Goal: Browse casually: Explore the website without a specific task or goal

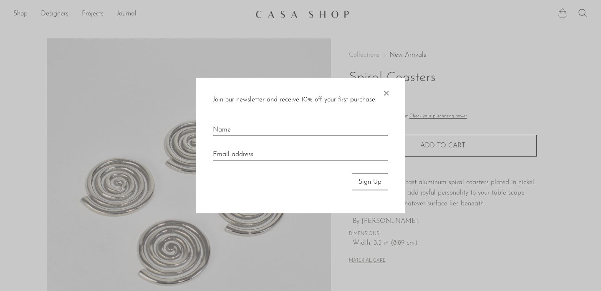
click at [386, 90] on span "×" at bounding box center [386, 91] width 8 height 27
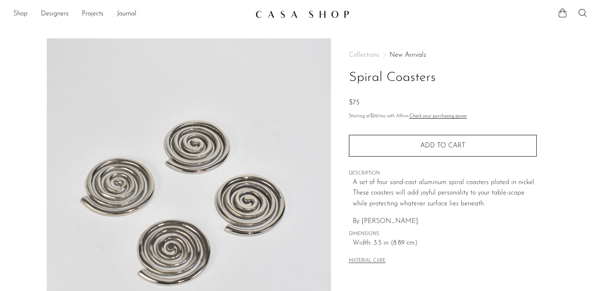
click at [24, 15] on link "Shop" at bounding box center [20, 14] width 14 height 11
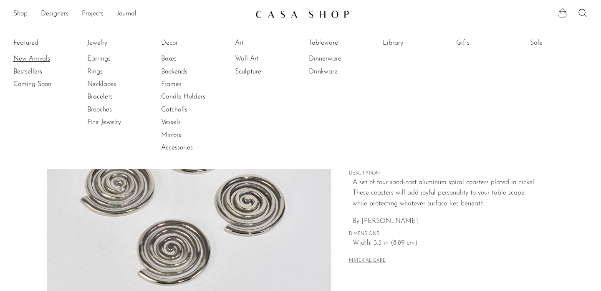
click at [41, 58] on link "New Arrivals" at bounding box center [44, 58] width 63 height 9
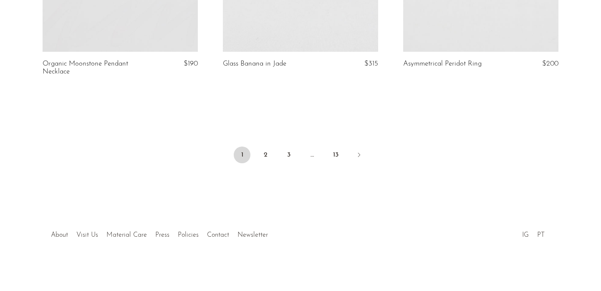
scroll to position [3049, 0]
click at [267, 153] on link "2" at bounding box center [265, 154] width 17 height 17
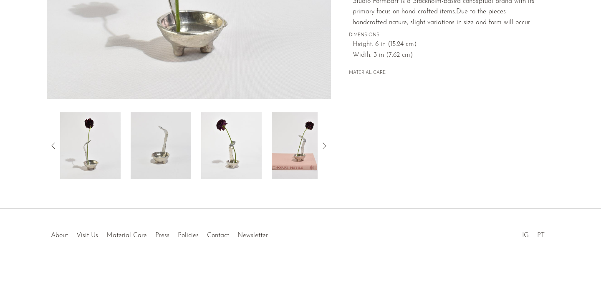
scroll to position [252, 0]
click at [301, 145] on img at bounding box center [301, 145] width 60 height 67
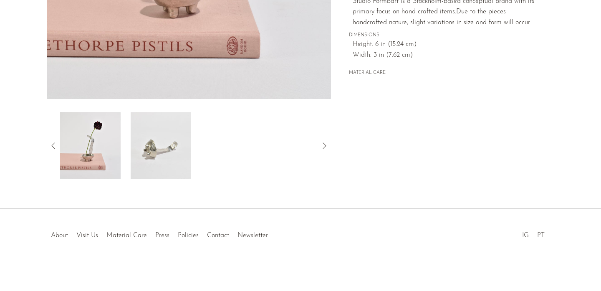
click at [80, 148] on img at bounding box center [90, 145] width 60 height 67
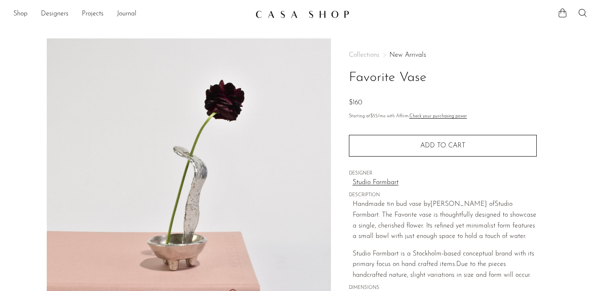
scroll to position [0, 0]
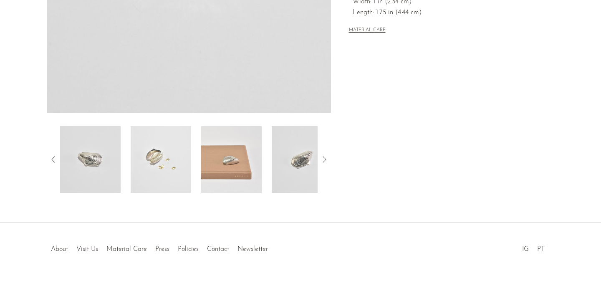
scroll to position [252, 0]
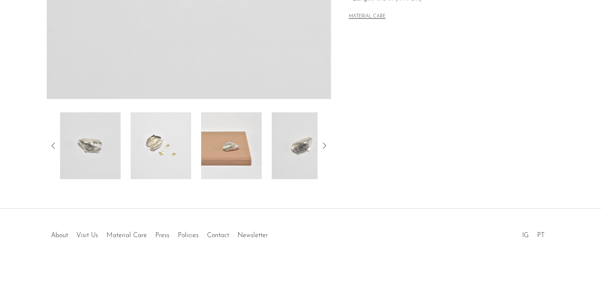
click at [296, 159] on img at bounding box center [301, 145] width 60 height 67
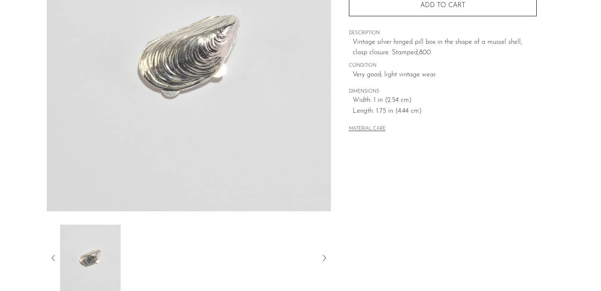
scroll to position [138, 0]
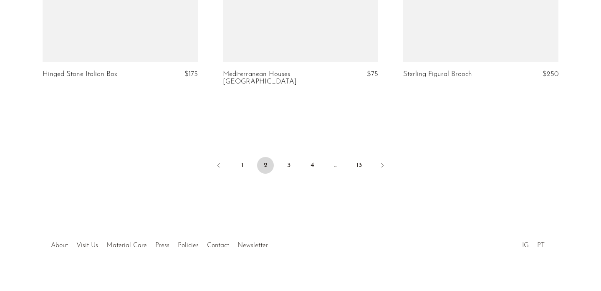
scroll to position [3042, 0]
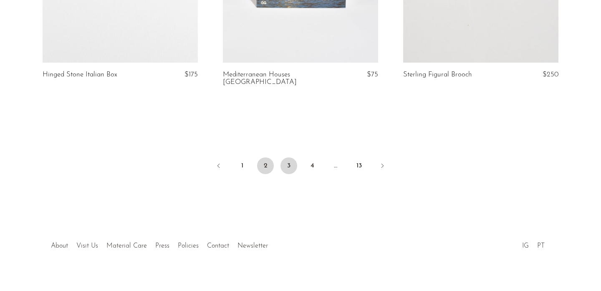
click at [292, 157] on link "3" at bounding box center [288, 165] width 17 height 17
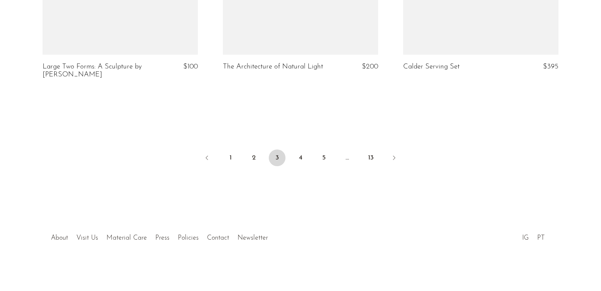
scroll to position [3057, 0]
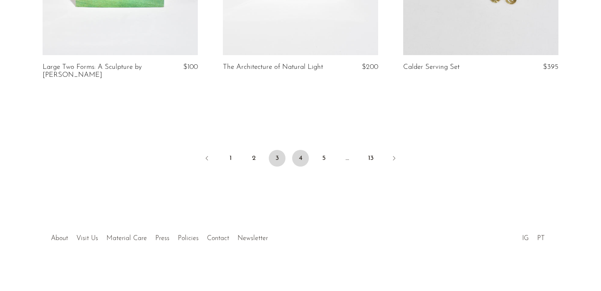
click at [302, 151] on link "4" at bounding box center [300, 158] width 17 height 17
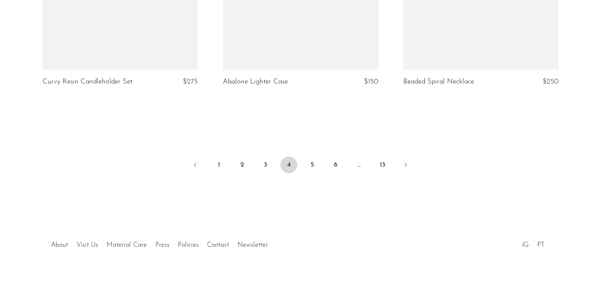
scroll to position [3034, 0]
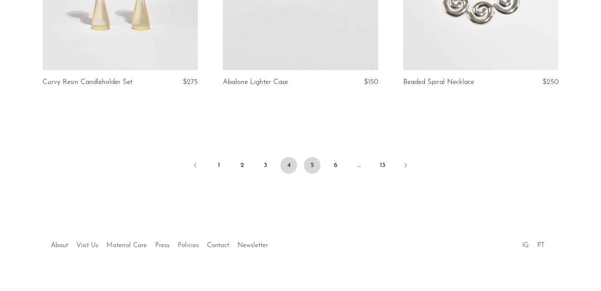
click at [315, 157] on link "5" at bounding box center [312, 165] width 17 height 17
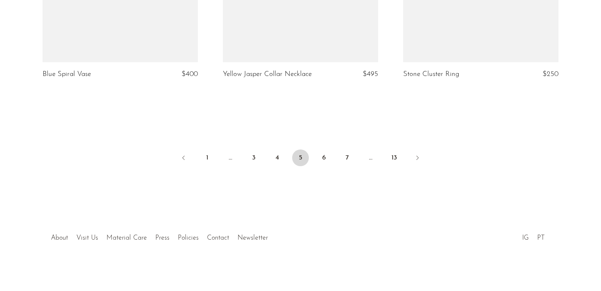
scroll to position [3049, 0]
